Goal: Transaction & Acquisition: Purchase product/service

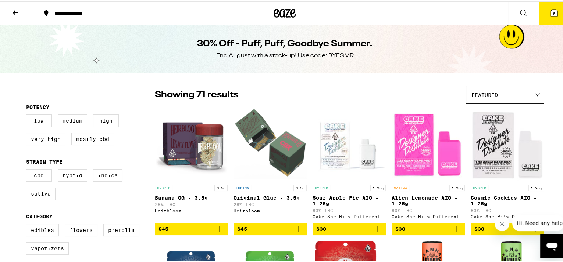
click at [289, 14] on icon at bounding box center [284, 11] width 22 height 13
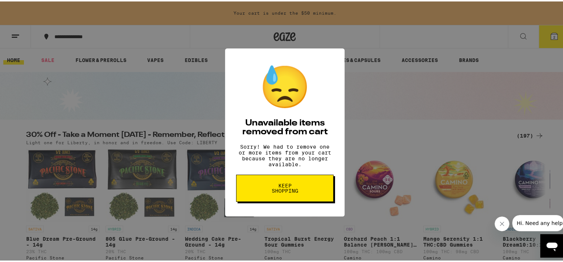
click at [276, 192] on span "Keep Shopping" at bounding box center [285, 187] width 38 height 10
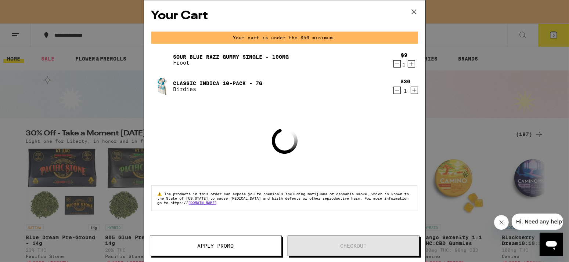
click at [401, 93] on div "1" at bounding box center [406, 91] width 10 height 6
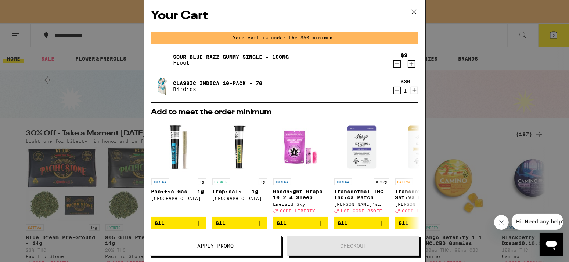
click at [394, 65] on icon "Decrement" at bounding box center [397, 64] width 7 height 9
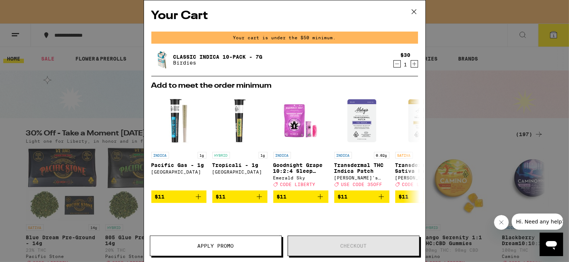
click at [394, 67] on icon "Decrement" at bounding box center [397, 64] width 7 height 9
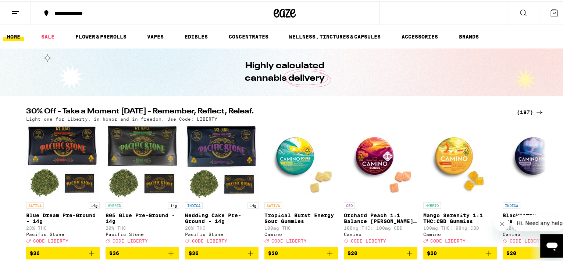
click at [519, 110] on div "(197)" at bounding box center [529, 111] width 27 height 9
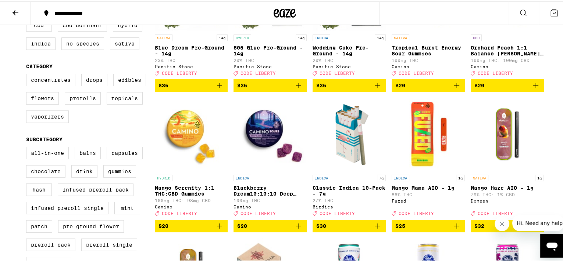
scroll to position [183, 0]
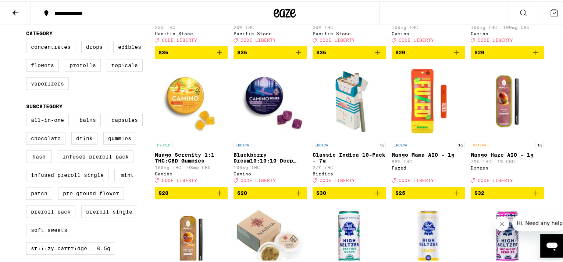
click at [345, 196] on span "$30" at bounding box center [349, 191] width 66 height 9
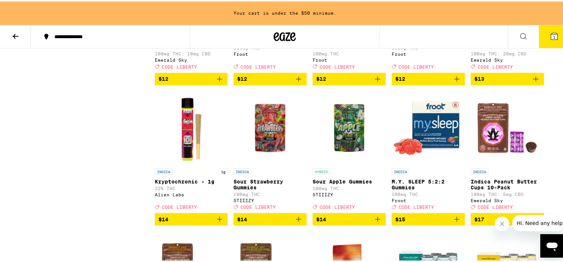
scroll to position [1677, 0]
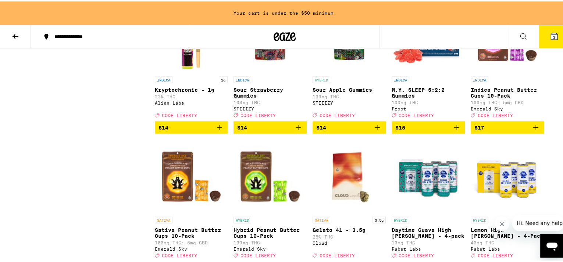
click at [215, 130] on icon "Add to bag" at bounding box center [219, 126] width 9 height 9
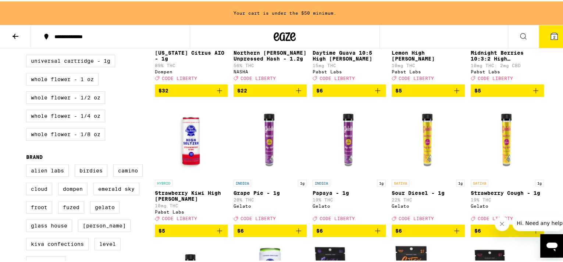
scroll to position [483, 0]
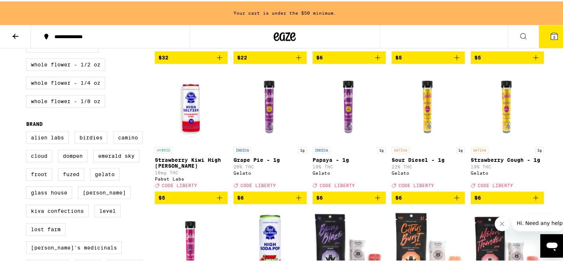
click at [425, 201] on span "$6" at bounding box center [428, 196] width 66 height 9
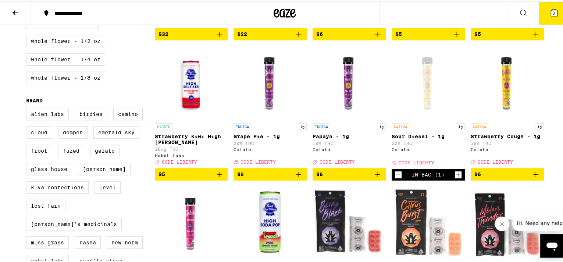
scroll to position [459, 0]
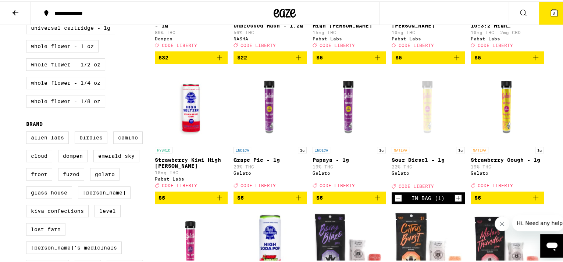
click at [475, 200] on span "$6" at bounding box center [477, 197] width 7 height 6
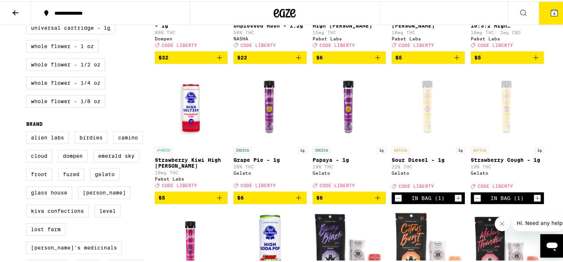
scroll to position [551, 0]
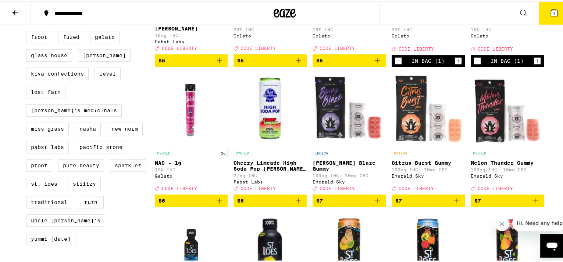
click at [184, 204] on span "$6" at bounding box center [191, 199] width 66 height 9
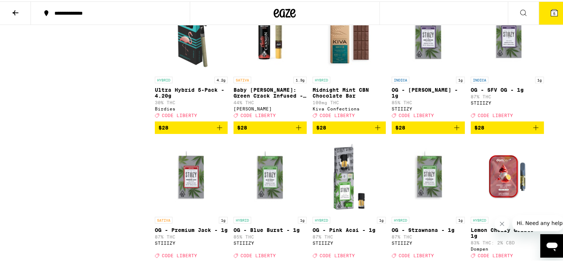
scroll to position [3400, 0]
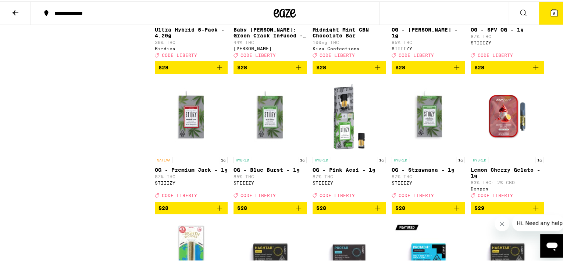
click at [161, 72] on button "$28" at bounding box center [191, 66] width 73 height 12
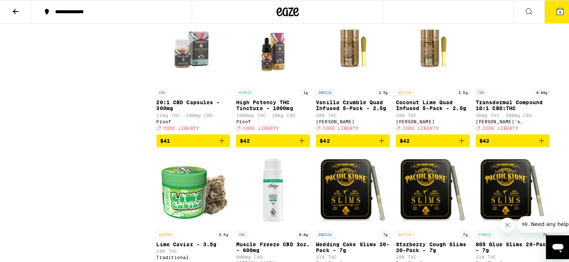
scroll to position [4640, 0]
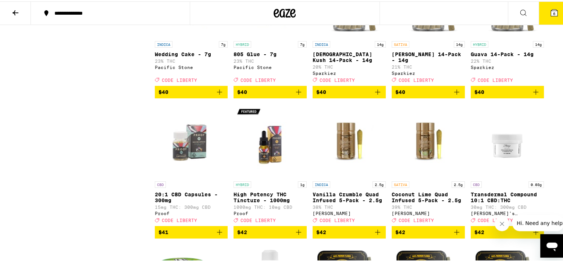
click at [482, 56] on p "Guava 14-Pack - 14g" at bounding box center [506, 53] width 73 height 6
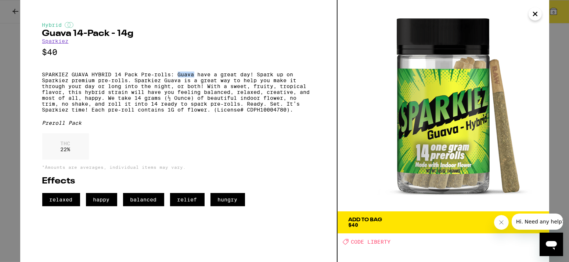
drag, startPoint x: 179, startPoint y: 78, endPoint x: 195, endPoint y: 78, distance: 15.8
click at [195, 78] on p "SPARKIEZ GUAVA HYBRID 14 Pack Pre-rolls: Guava have a great day! Spark up on Sp…" at bounding box center [178, 92] width 273 height 41
click at [384, 231] on button "Add To Bag $40" at bounding box center [444, 223] width 212 height 22
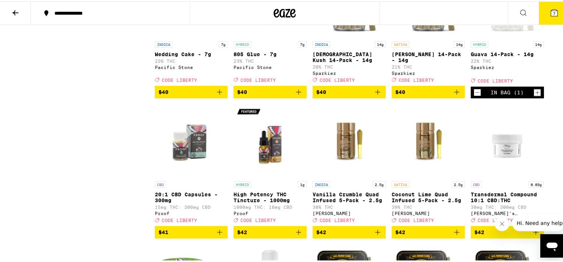
click at [554, 15] on button "7" at bounding box center [553, 11] width 31 height 23
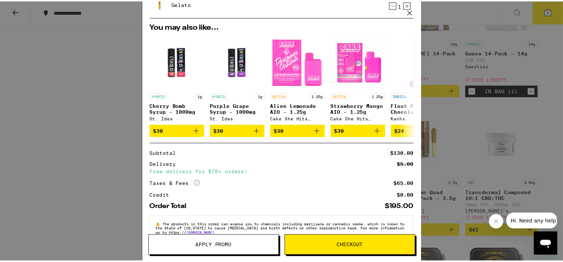
scroll to position [212, 0]
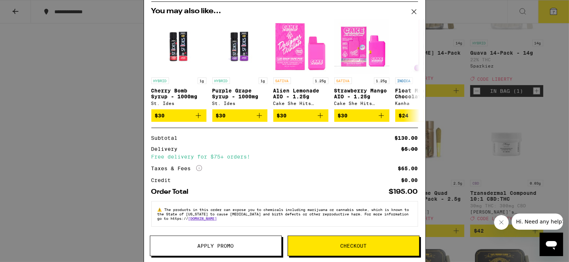
click at [235, 243] on button "Apply Promo" at bounding box center [216, 246] width 132 height 21
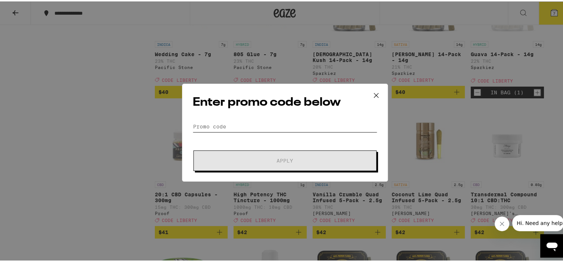
click at [251, 122] on input "Promo Code" at bounding box center [285, 125] width 185 height 11
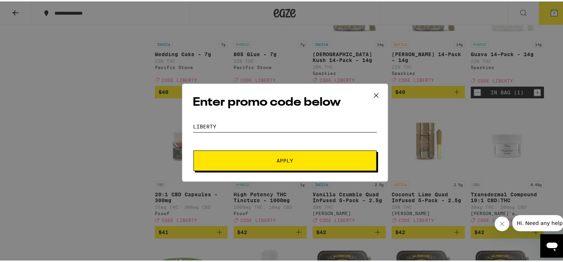
type input "liberty"
click at [263, 158] on span "Apply" at bounding box center [285, 159] width 132 height 5
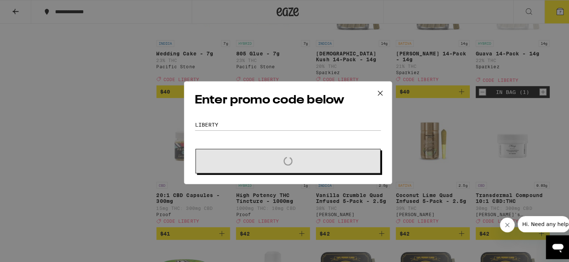
scroll to position [4640, 0]
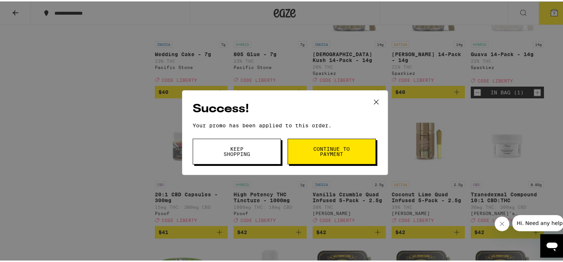
click at [246, 144] on button "Keep Shopping" at bounding box center [237, 150] width 88 height 26
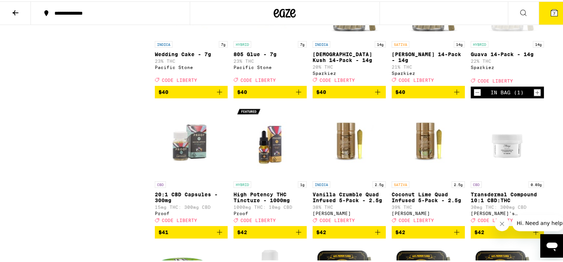
click at [551, 9] on icon at bounding box center [554, 11] width 7 height 7
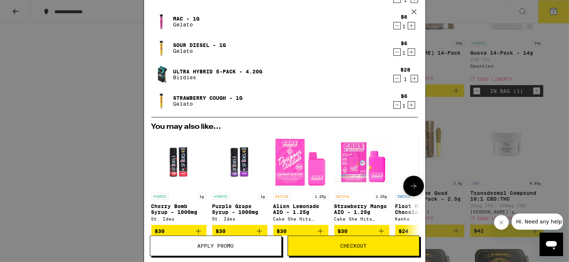
scroll to position [223, 0]
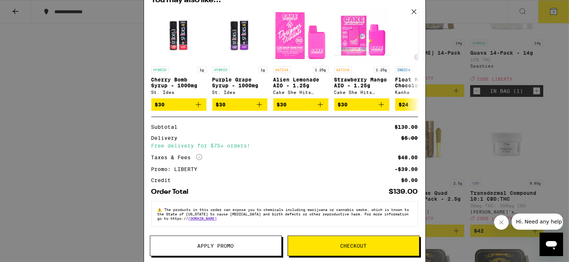
click at [287, 152] on div "Subtotal $130.00 Delivery $5.00 Free delivery for $75+ orders! Taxes & Fees Mor…" at bounding box center [284, 154] width 267 height 58
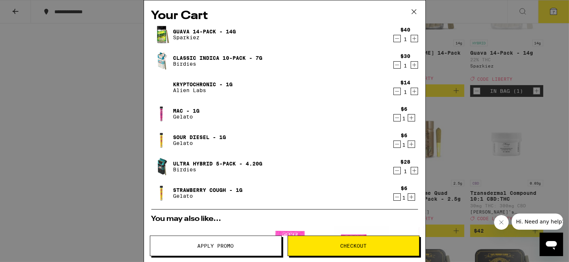
click at [394, 91] on icon "Decrement" at bounding box center [397, 91] width 7 height 9
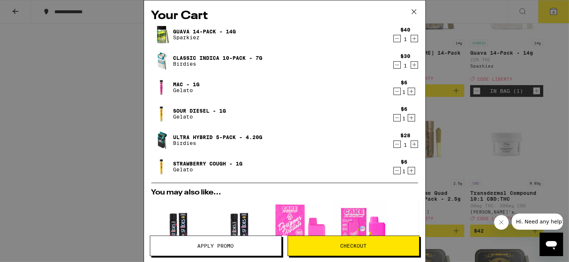
click at [394, 146] on icon "Decrement" at bounding box center [397, 144] width 7 height 9
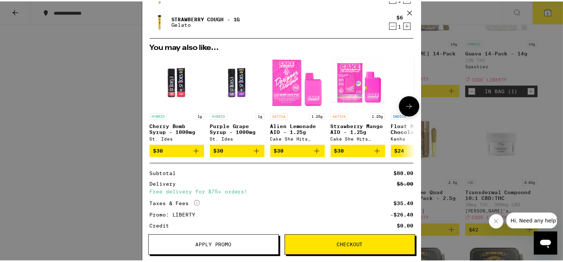
scroll to position [170, 0]
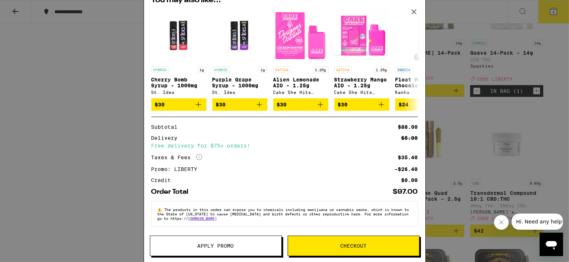
click at [106, 173] on div "Your Cart Guava 14-Pack - 14g Sparkiez $40 1 Classic Indica 10-Pack - 7g Birdie…" at bounding box center [284, 131] width 569 height 262
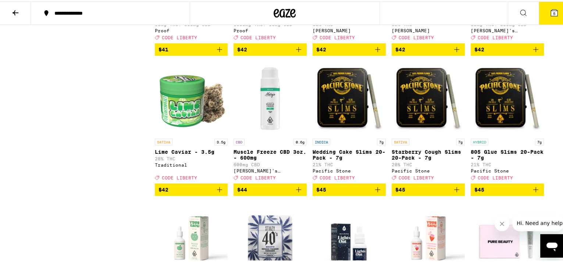
scroll to position [4823, 0]
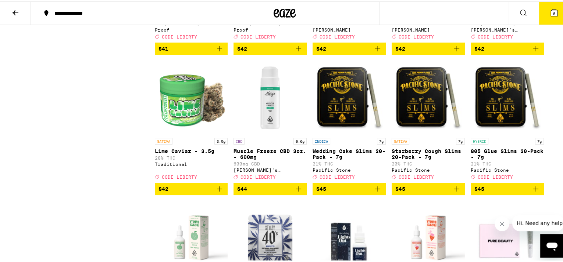
click at [551, 8] on icon at bounding box center [554, 11] width 7 height 7
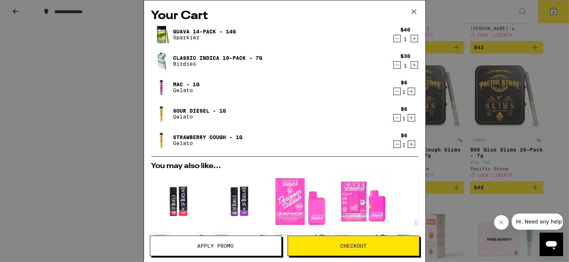
click at [553, 129] on div "Your Cart Guava 14-Pack - 14g Sparkiez $40 1 Classic Indica 10-Pack - 7g Birdie…" at bounding box center [284, 131] width 569 height 262
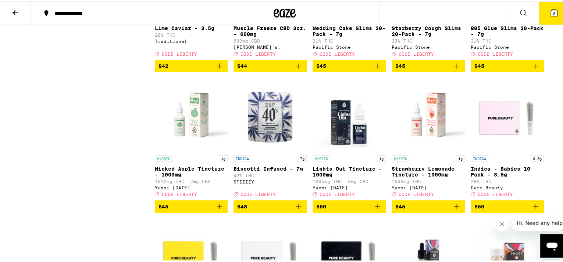
scroll to position [4961, 0]
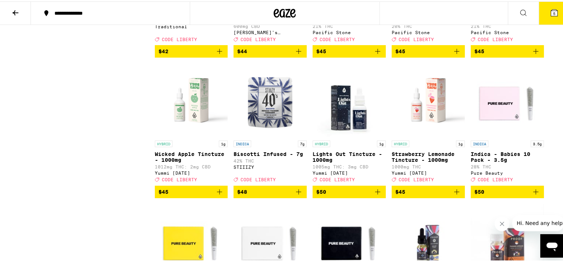
click at [541, 9] on button "5" at bounding box center [553, 11] width 31 height 23
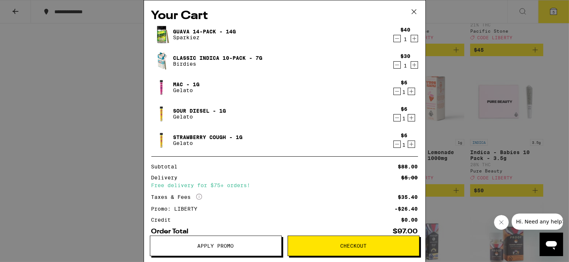
click at [102, 78] on div "Your Cart Guava 14-Pack - 14g Sparkiez $40 1 Classic Indica 10-Pack - 7g Birdie…" at bounding box center [284, 131] width 569 height 262
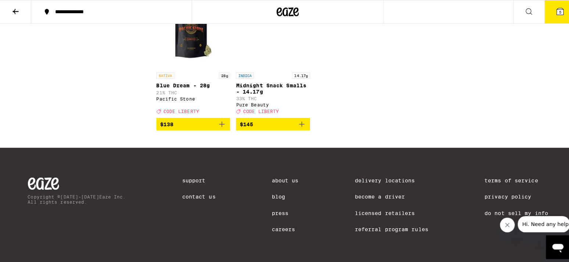
scroll to position [5696, 0]
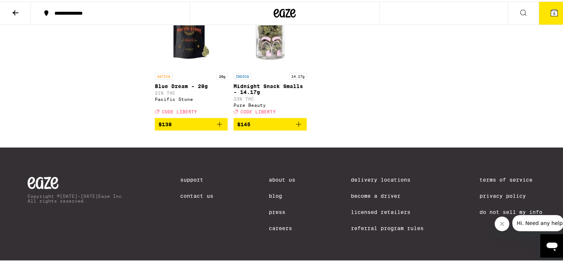
click at [553, 12] on button "5" at bounding box center [553, 11] width 31 height 23
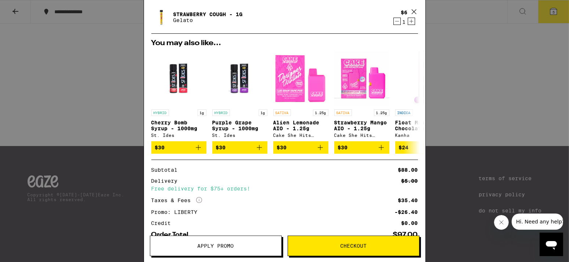
scroll to position [170, 0]
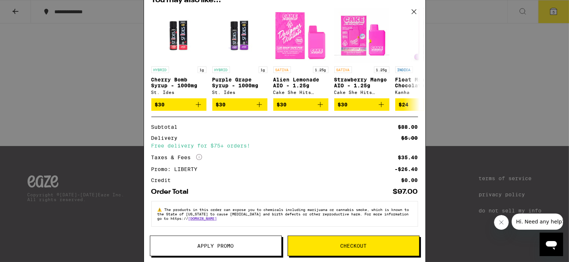
click at [382, 252] on button "Checkout" at bounding box center [354, 246] width 132 height 21
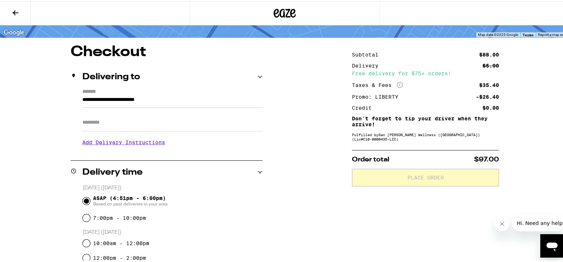
scroll to position [230, 0]
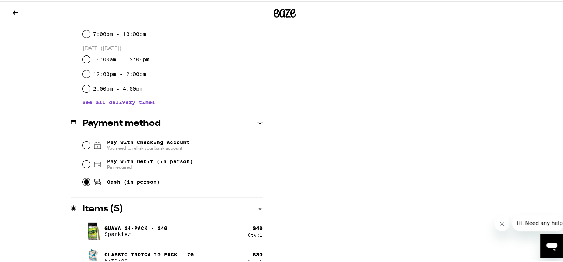
click at [85, 179] on input "Cash (in person)" at bounding box center [86, 180] width 7 height 7
radio input "true"
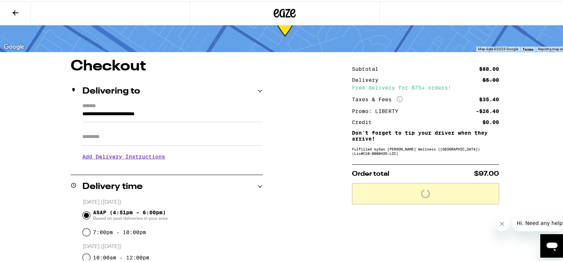
scroll to position [46, 0]
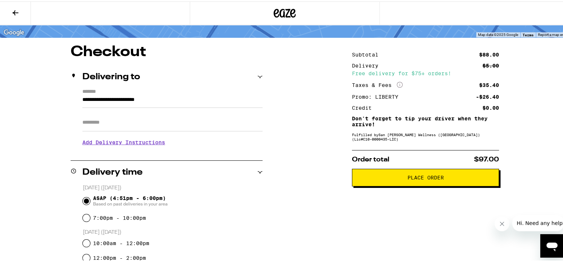
click at [379, 179] on span "Place Order" at bounding box center [425, 176] width 135 height 5
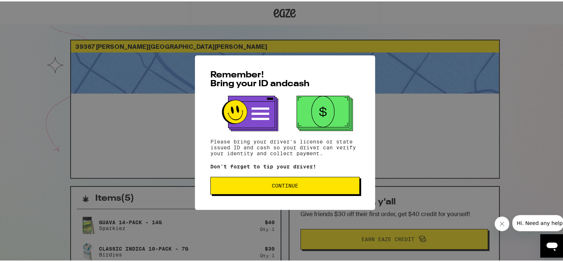
click at [264, 189] on button "Continue" at bounding box center [284, 185] width 149 height 18
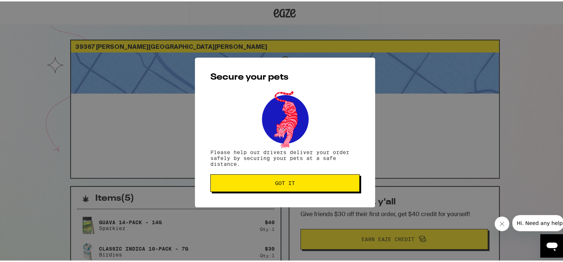
click at [269, 185] on span "Got it" at bounding box center [284, 181] width 137 height 5
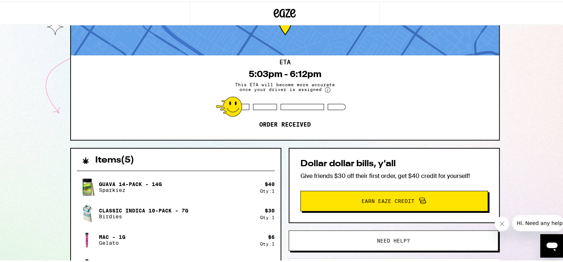
scroll to position [92, 0]
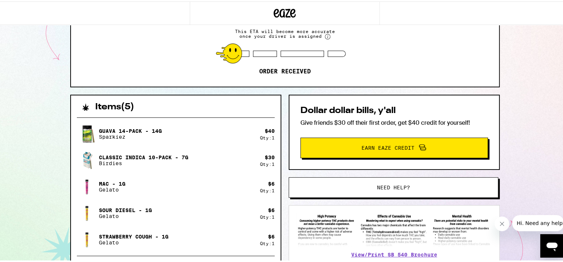
drag, startPoint x: 493, startPoint y: 87, endPoint x: 501, endPoint y: 85, distance: 7.7
click at [498, 86] on div "39367 [PERSON_NAME] [PERSON_NAME] 94538 ETA 5:03pm - 6:12pm This ETA will becom…" at bounding box center [284, 157] width 441 height 421
click at [508, 83] on div "39367 [PERSON_NAME] [PERSON_NAME] 94538 ETA 5:03pm - 6:12pm This ETA will becom…" at bounding box center [284, 137] width 569 height 459
